Goal: Find contact information: Find contact information

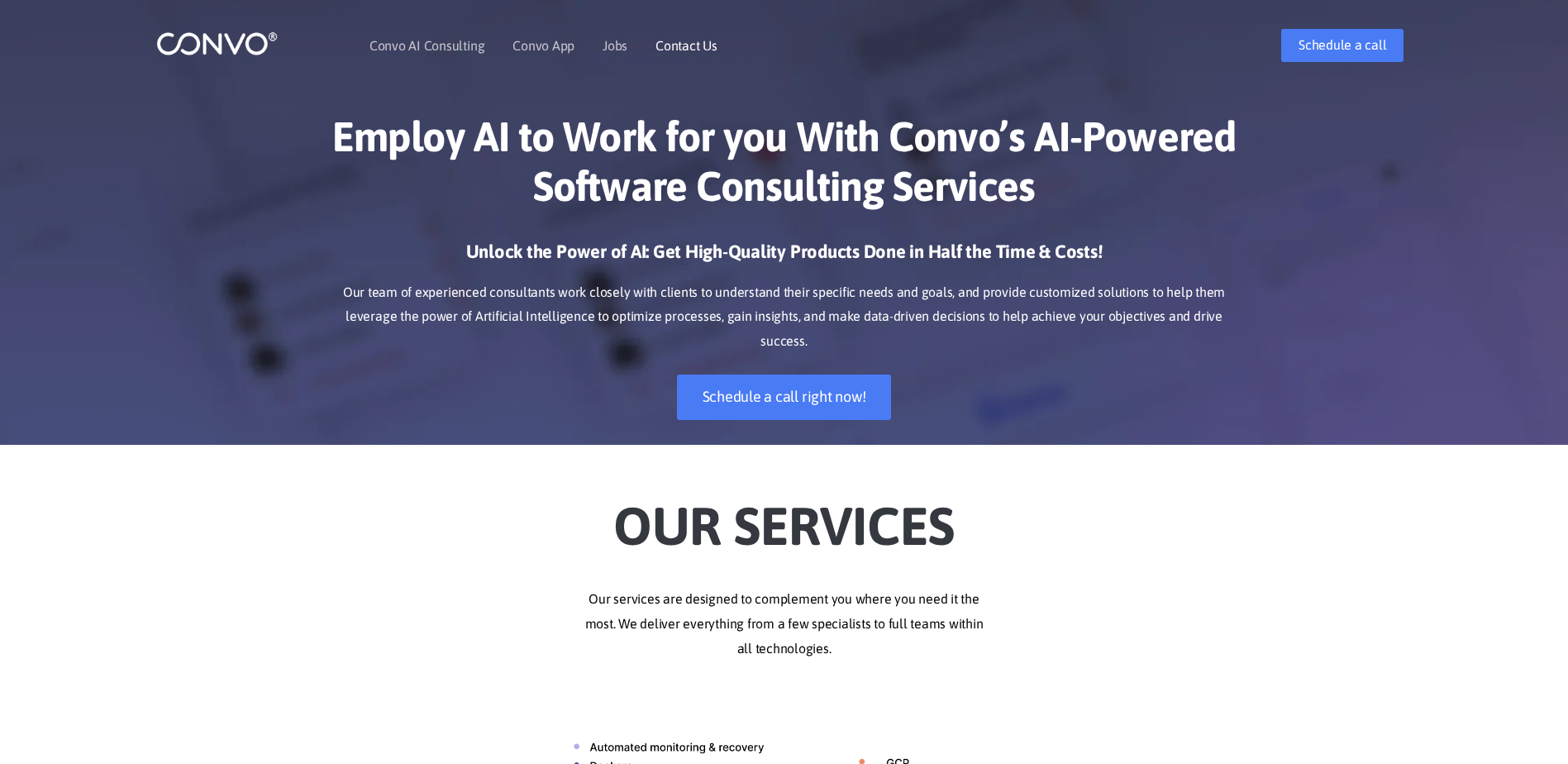
click at [669, 44] on link "Contact Us" at bounding box center [686, 45] width 62 height 13
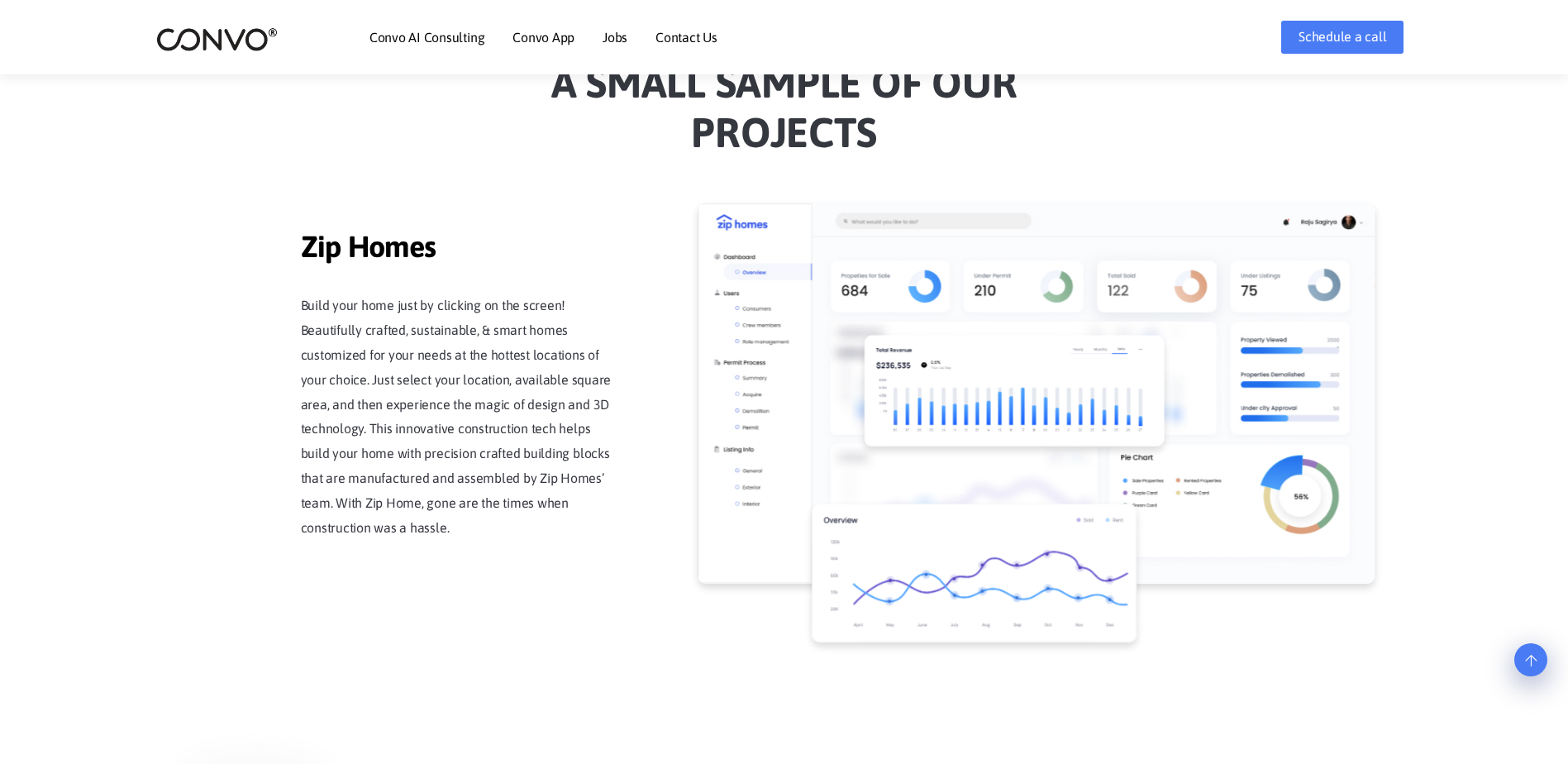
scroll to position [1681, 0]
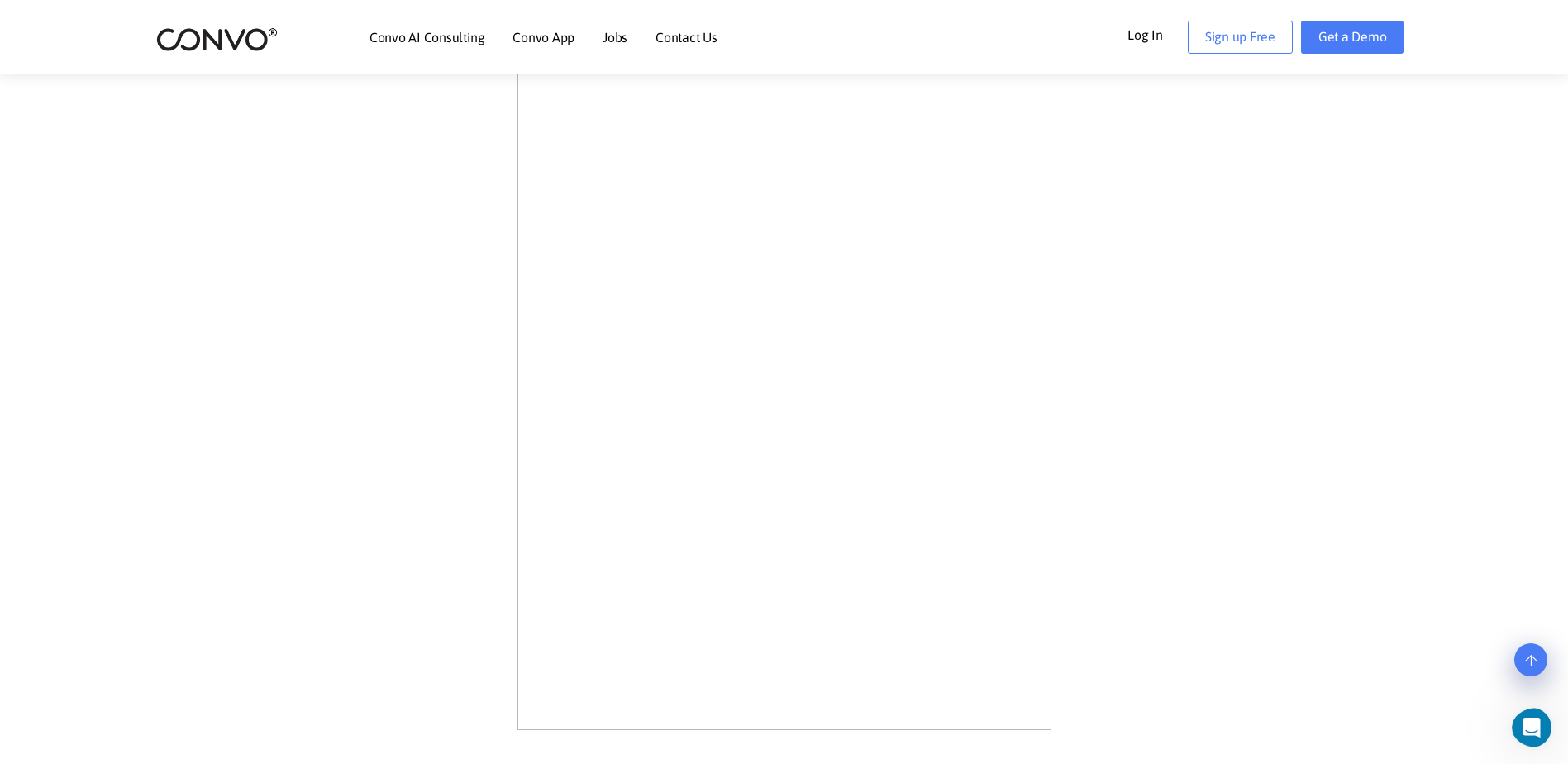
scroll to position [413, 0]
